Goal: Task Accomplishment & Management: Manage account settings

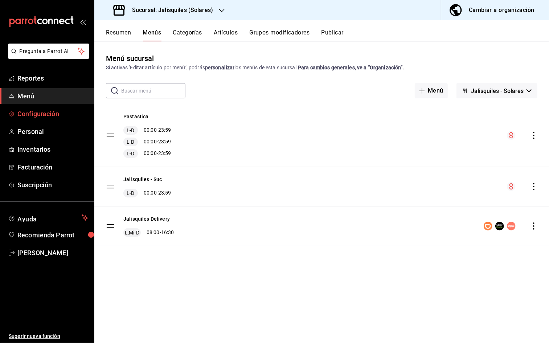
click at [31, 114] on span "Configuración" at bounding box center [52, 114] width 71 height 10
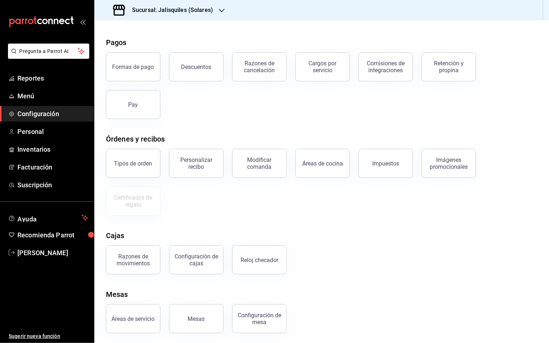
scroll to position [24, 0]
click at [203, 165] on div "Personalizar recibo" at bounding box center [196, 162] width 45 height 14
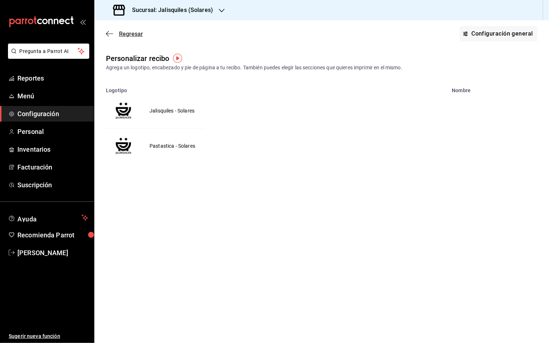
click at [108, 34] on icon "button" at bounding box center [109, 33] width 7 height 7
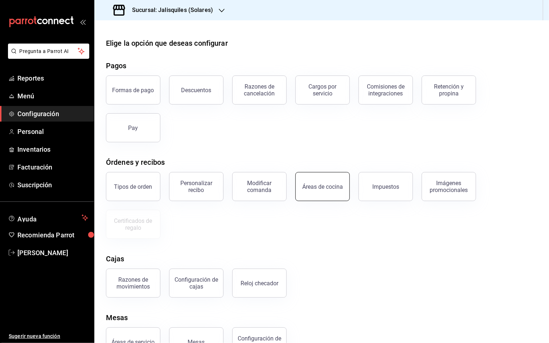
click at [327, 189] on div "Áreas de cocina" at bounding box center [322, 186] width 41 height 7
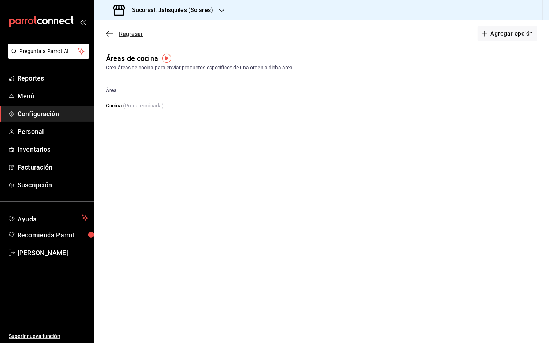
click at [110, 32] on icon "button" at bounding box center [109, 33] width 7 height 7
